Goal: Task Accomplishment & Management: Manage account settings

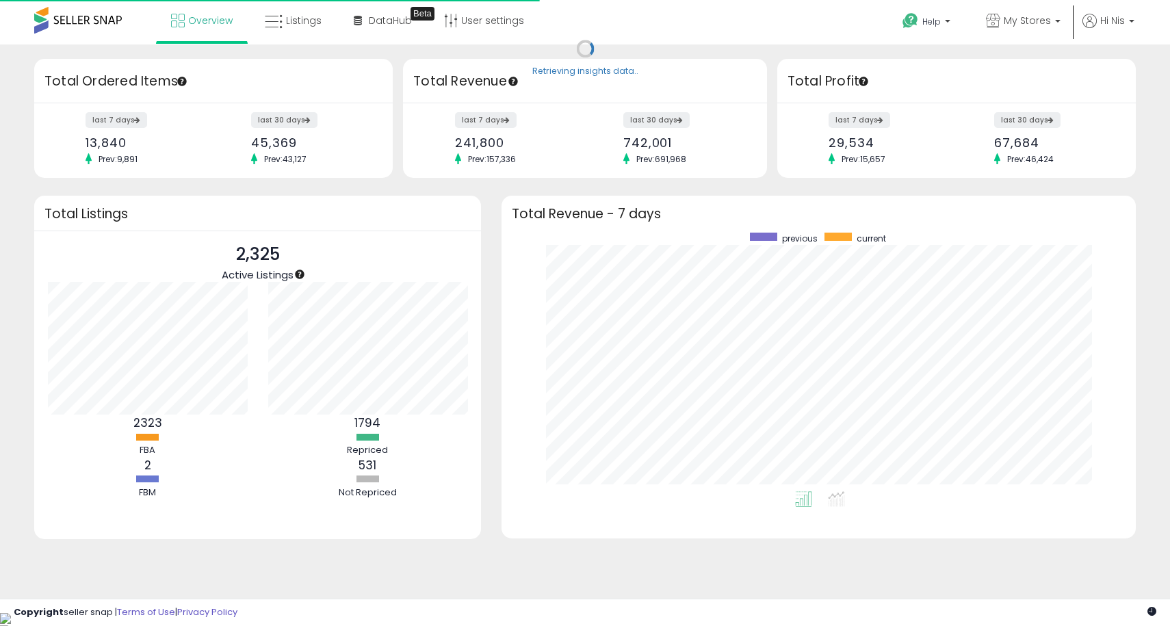
scroll to position [259, 607]
click at [1107, 23] on span "Hi Nis" at bounding box center [1112, 21] width 25 height 14
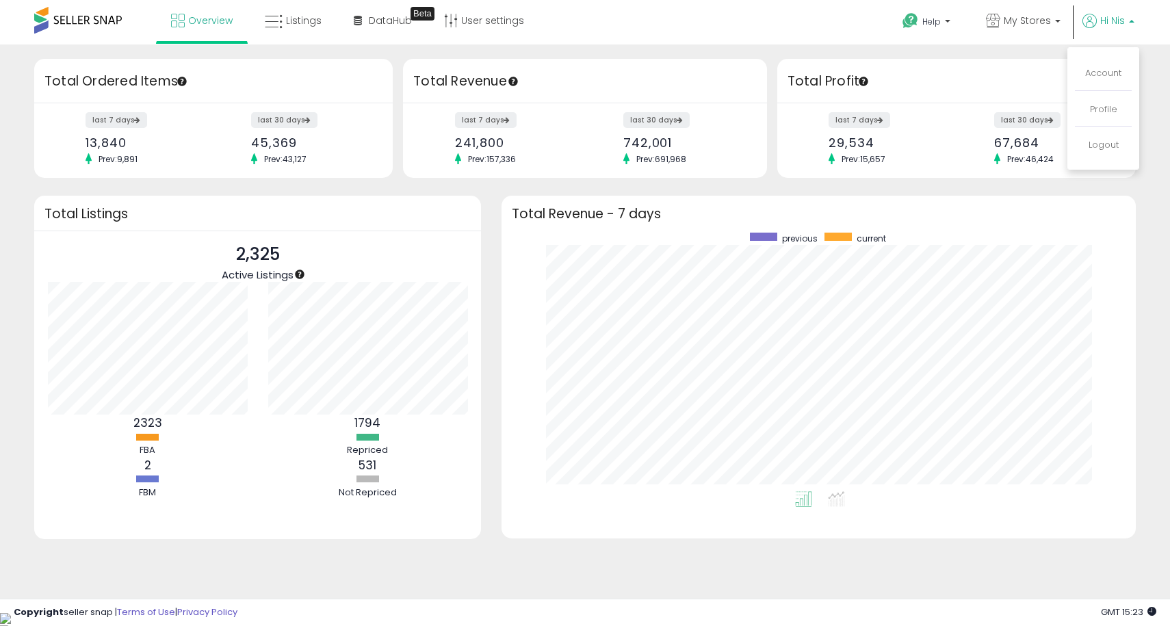
click at [1105, 23] on span "Hi Nis" at bounding box center [1112, 21] width 25 height 14
click at [1066, 19] on link "My Stores" at bounding box center [1023, 22] width 95 height 44
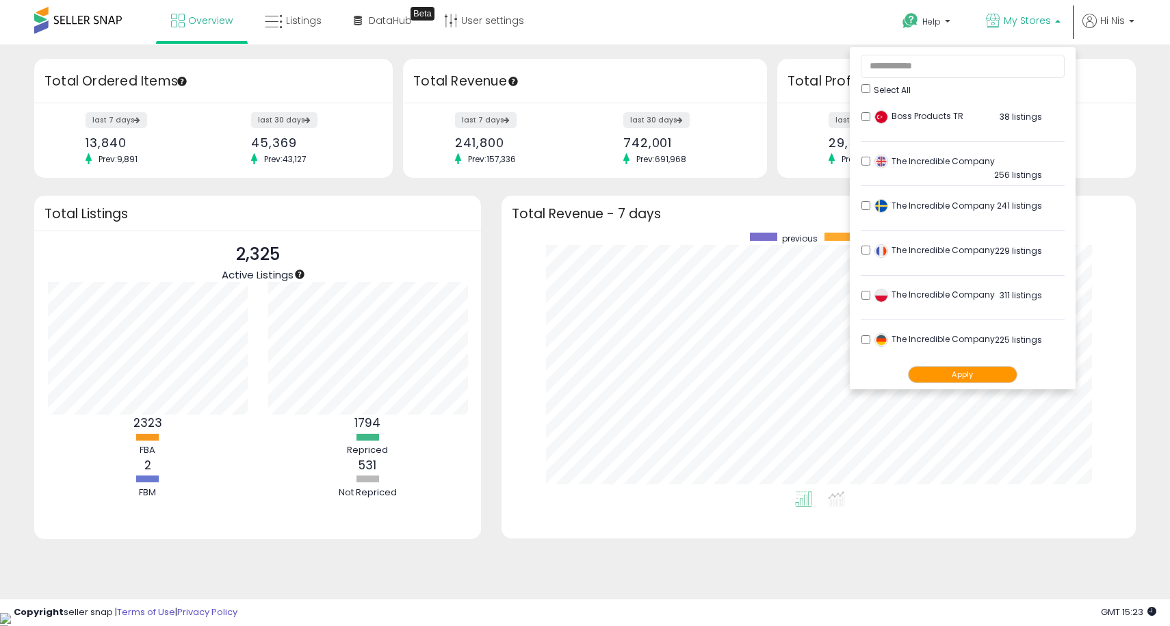
click at [1061, 19] on link "My Stores" at bounding box center [1023, 22] width 95 height 44
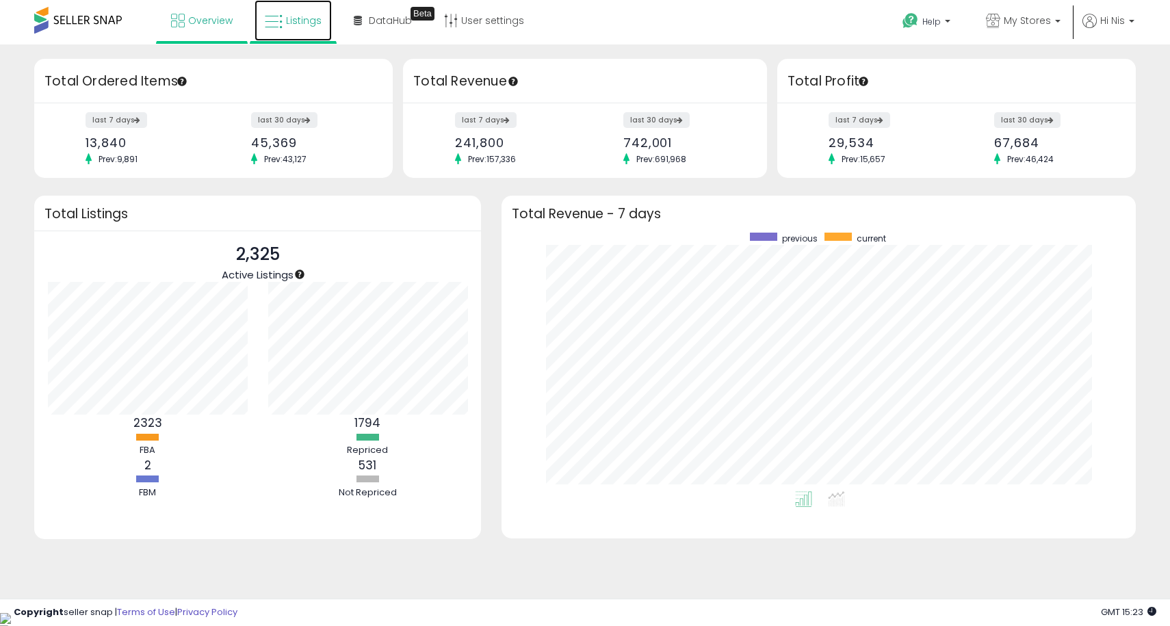
click at [292, 10] on link "Listings" at bounding box center [293, 20] width 77 height 41
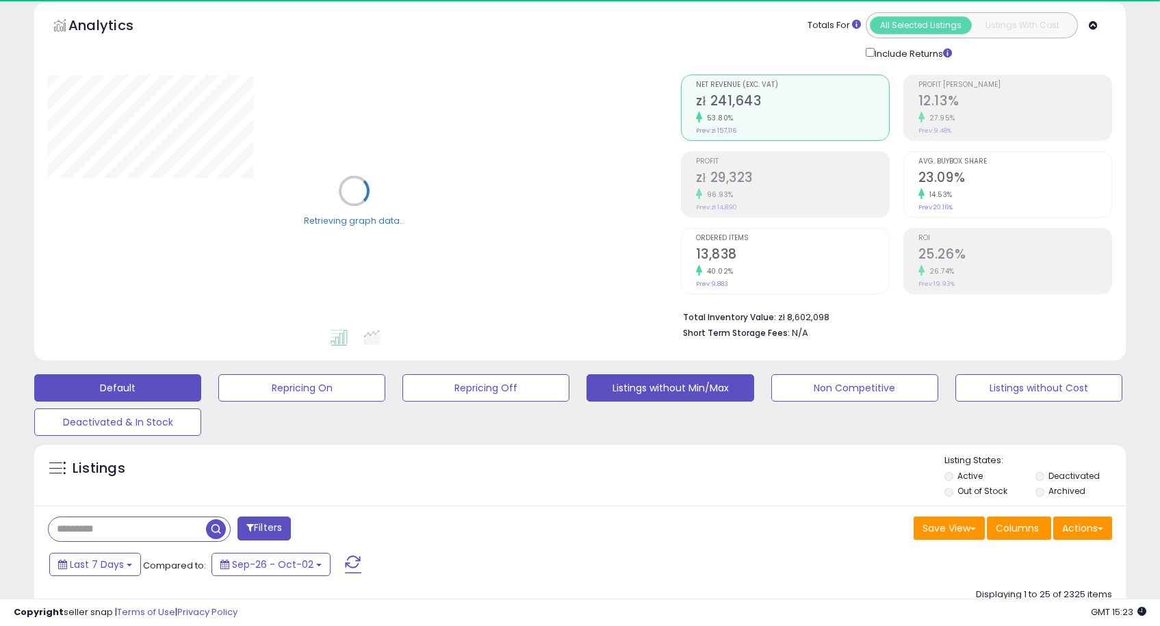
scroll to position [111, 0]
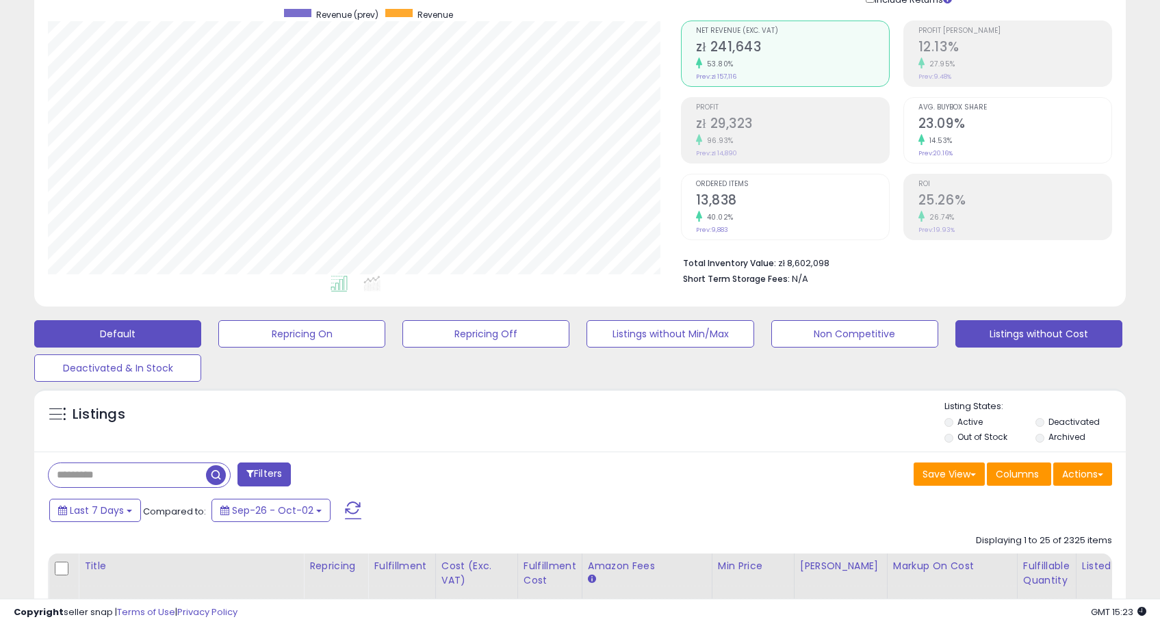
click at [1048, 333] on button "Listings without Cost" at bounding box center [1038, 333] width 167 height 27
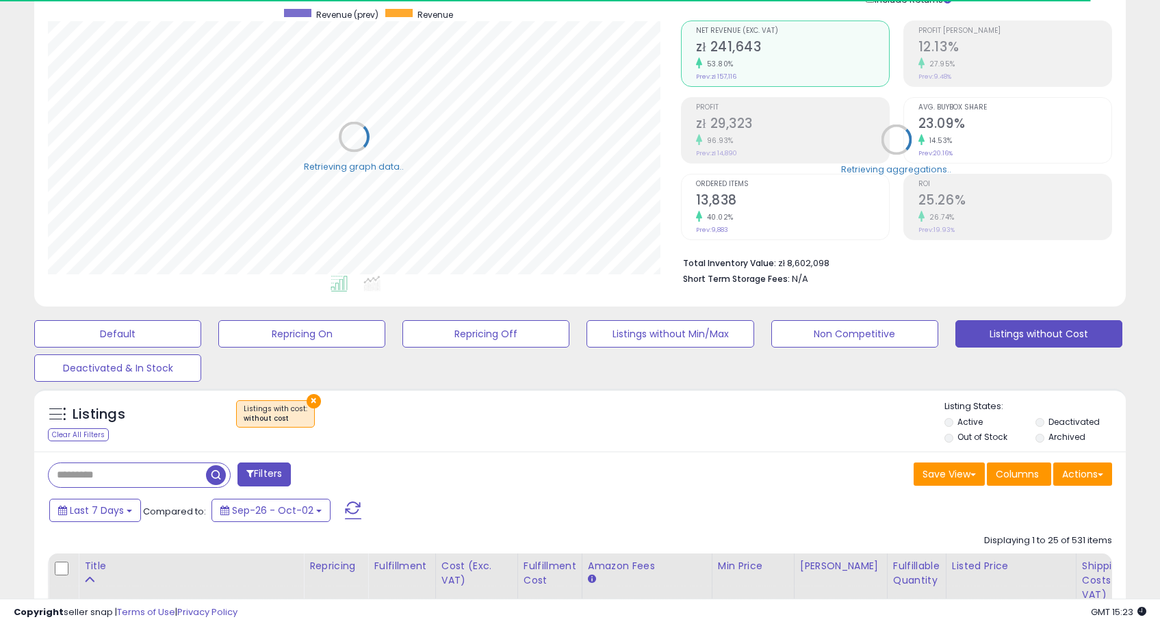
scroll to position [684077, 683724]
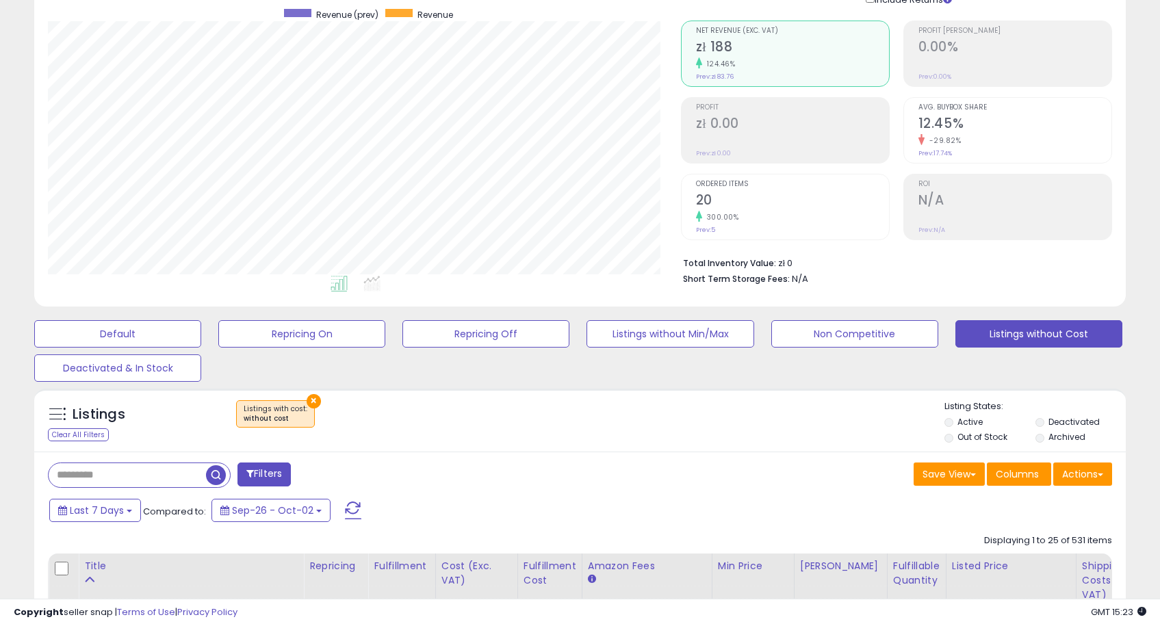
click at [307, 402] on button "×" at bounding box center [314, 401] width 14 height 14
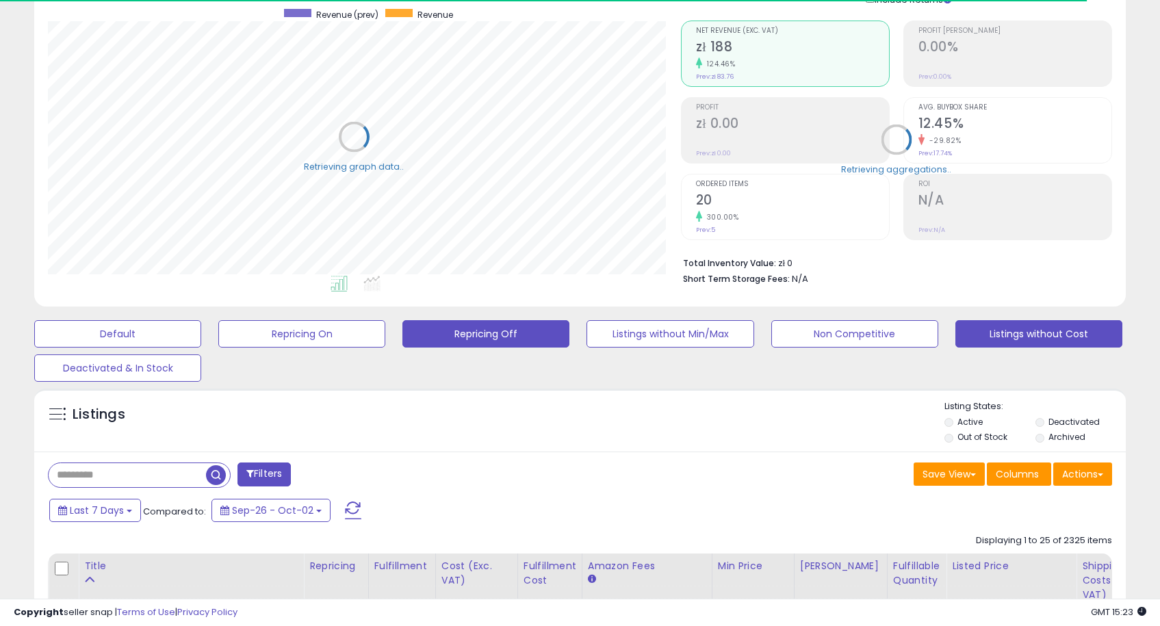
scroll to position [281, 632]
click at [517, 330] on button "Repricing Off" at bounding box center [485, 333] width 167 height 27
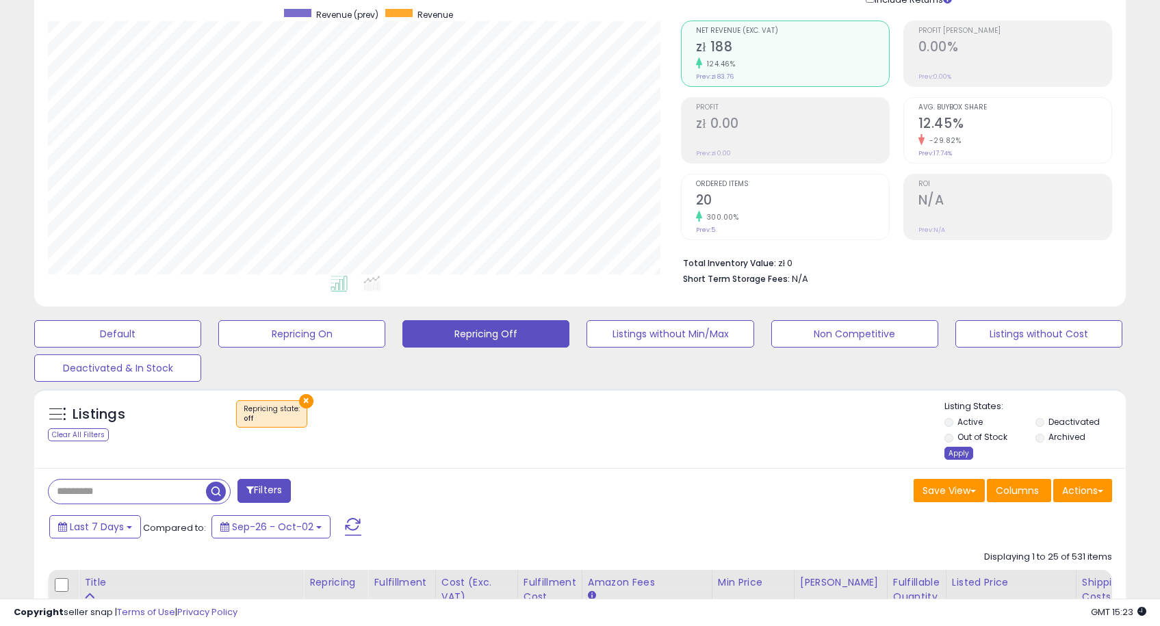
click at [955, 452] on div "Apply" at bounding box center [958, 453] width 29 height 13
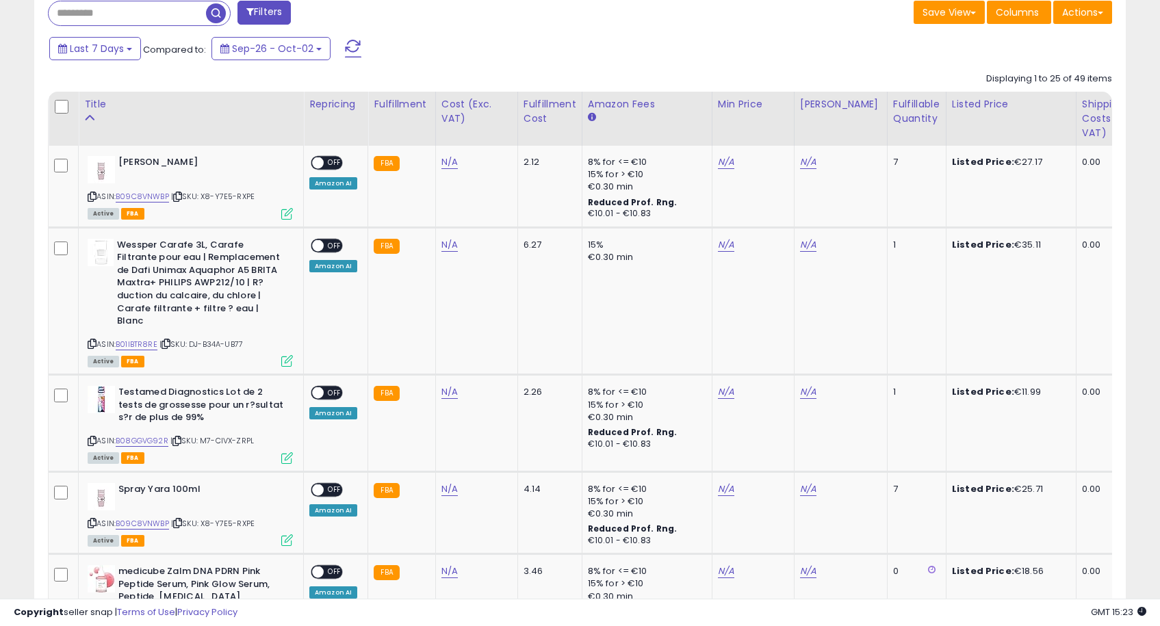
scroll to position [573, 0]
click at [887, 132] on th "Fulfillable Quantity" at bounding box center [916, 118] width 59 height 54
click at [905, 110] on div "Fulfillable Quantity" at bounding box center [916, 110] width 47 height 29
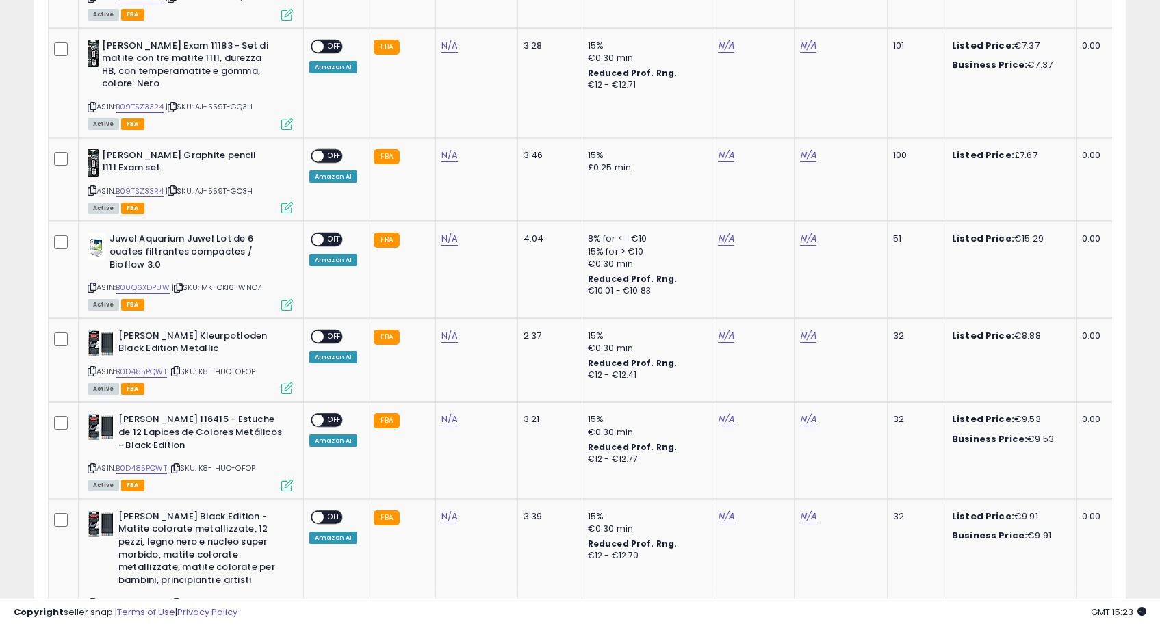
scroll to position [923, 0]
